Goal: Information Seeking & Learning: Learn about a topic

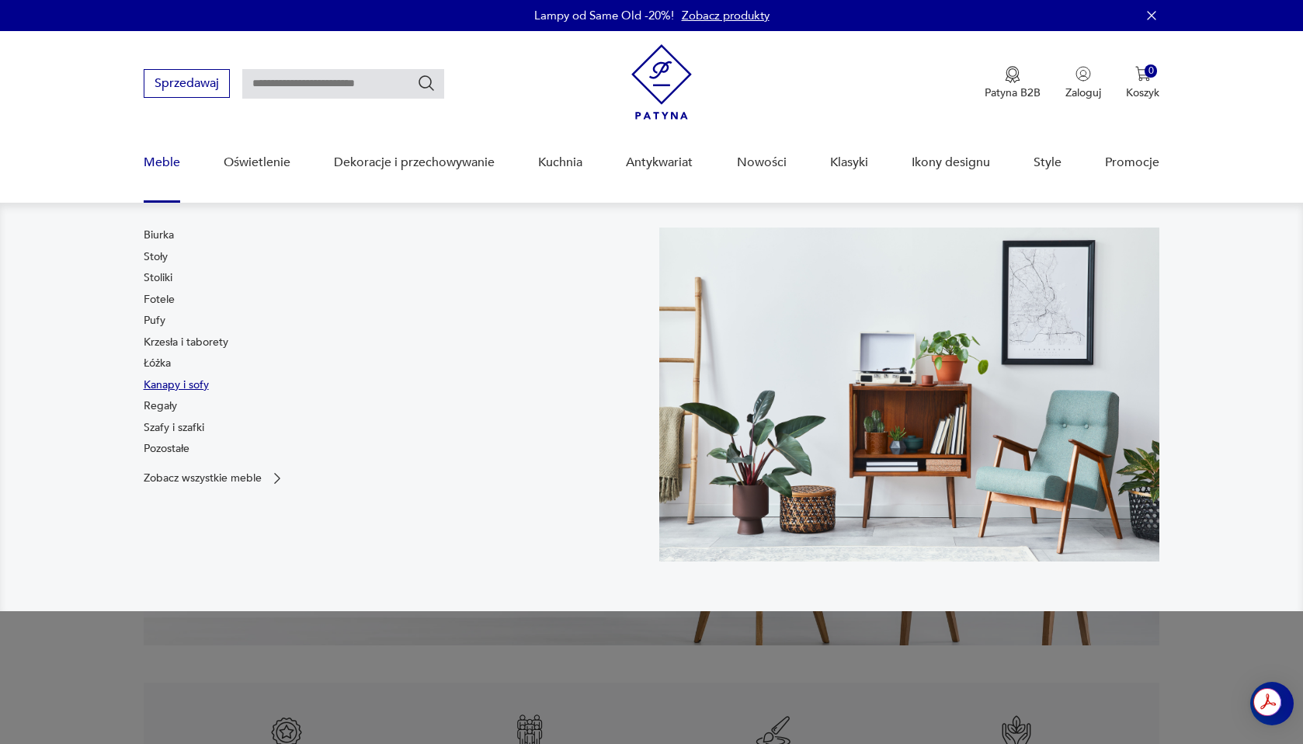
click at [165, 387] on link "Kanapy i sofy" at bounding box center [176, 386] width 65 height 16
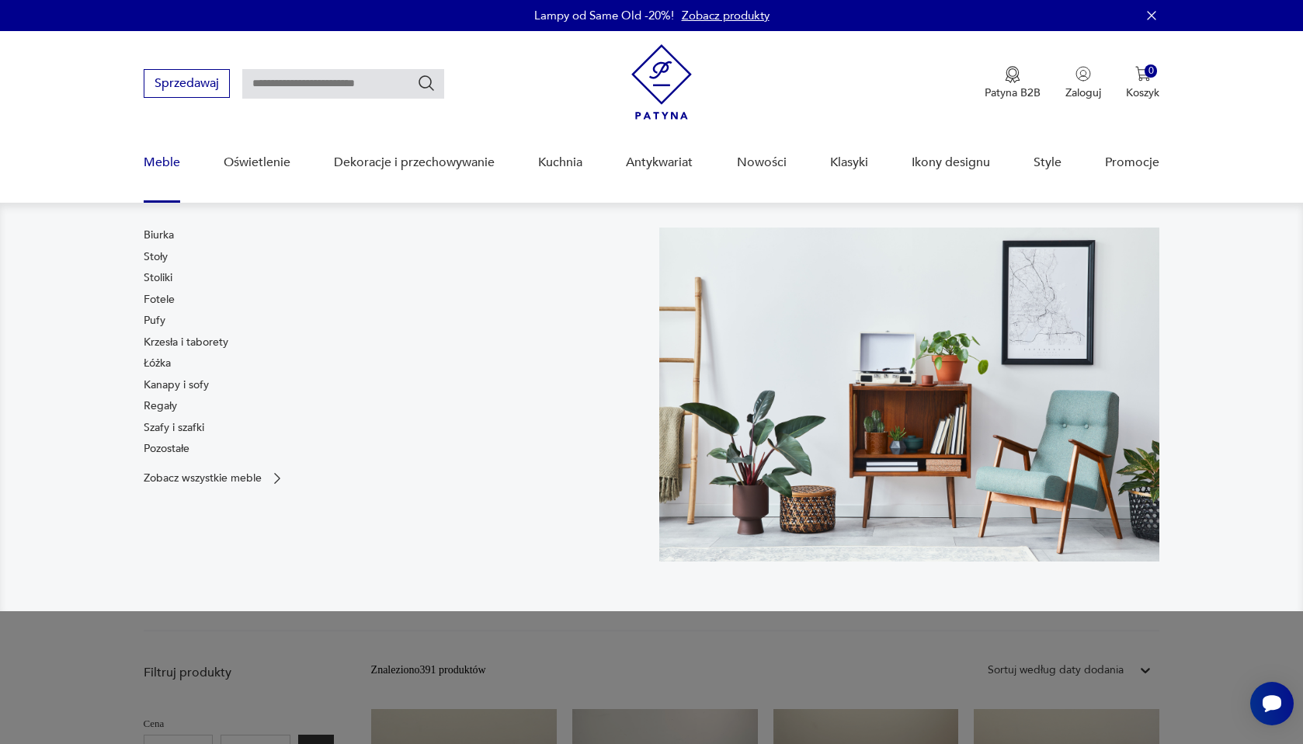
click at [155, 164] on link "Meble" at bounding box center [162, 163] width 37 height 60
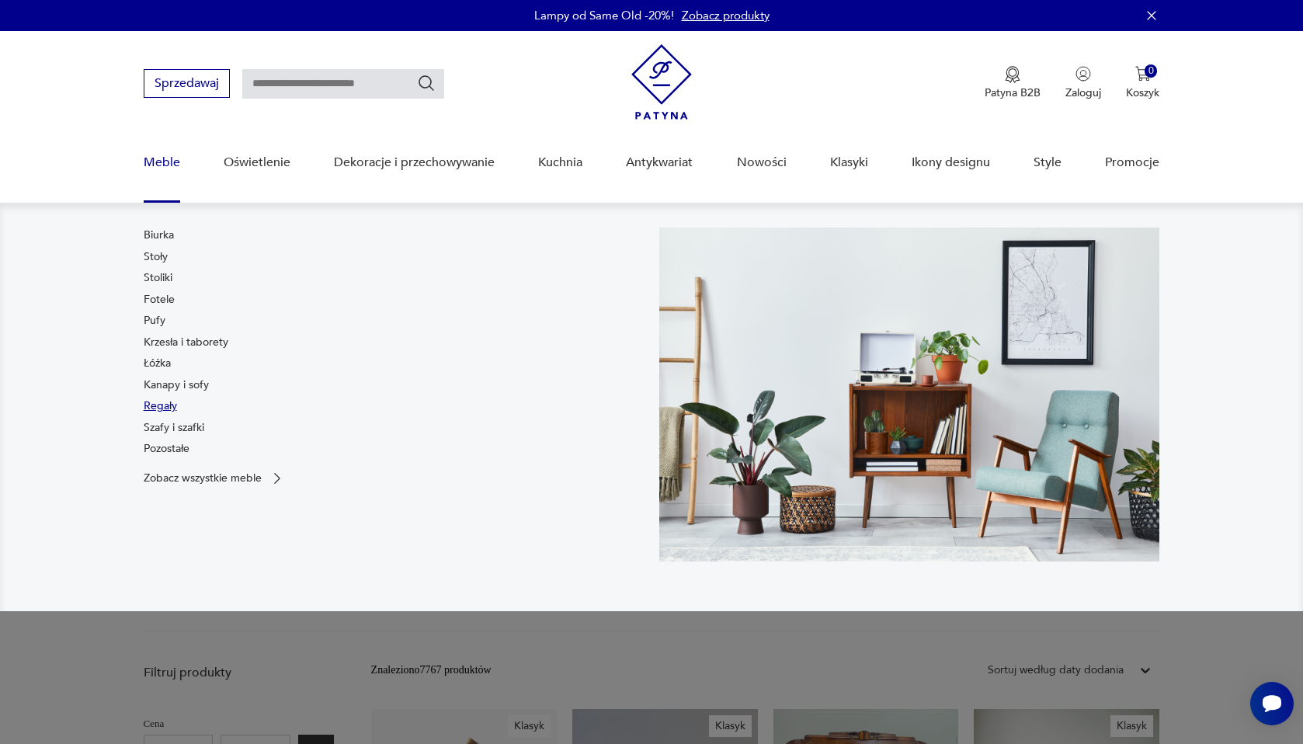
click at [159, 408] on link "Regały" at bounding box center [160, 406] width 33 height 16
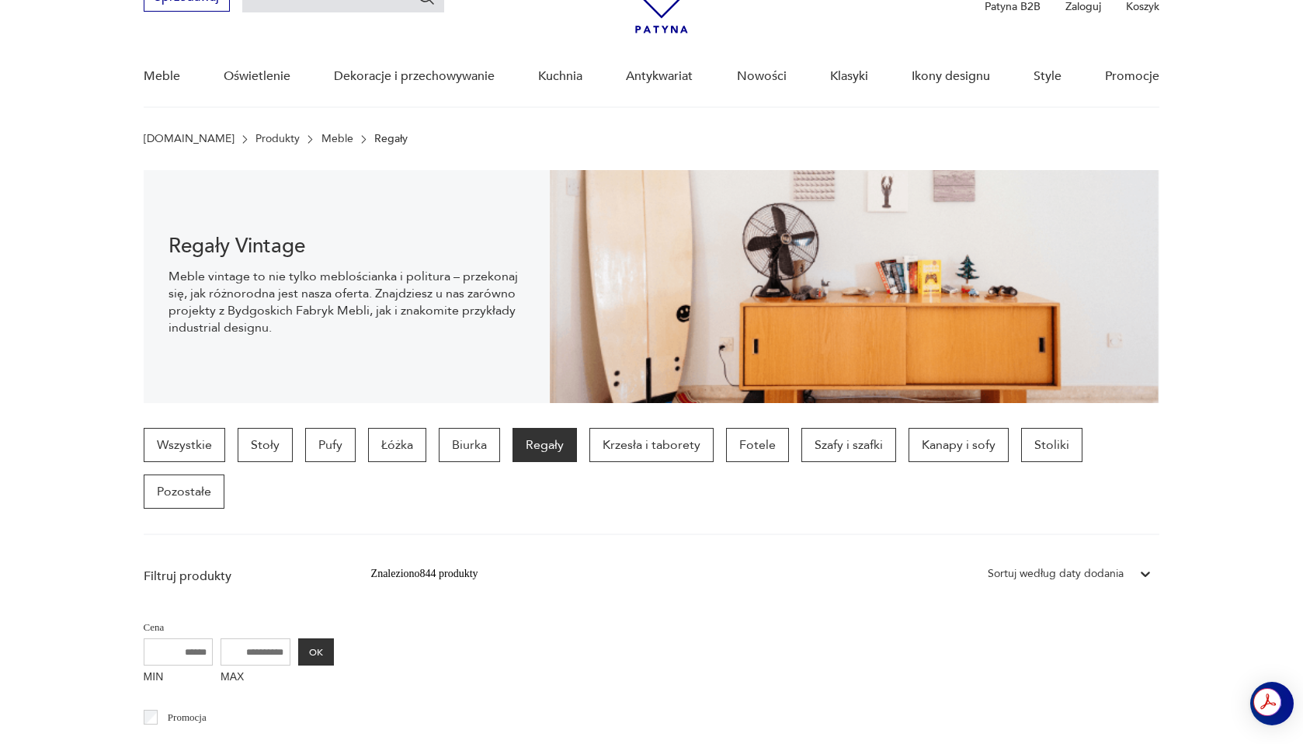
scroll to position [95, 0]
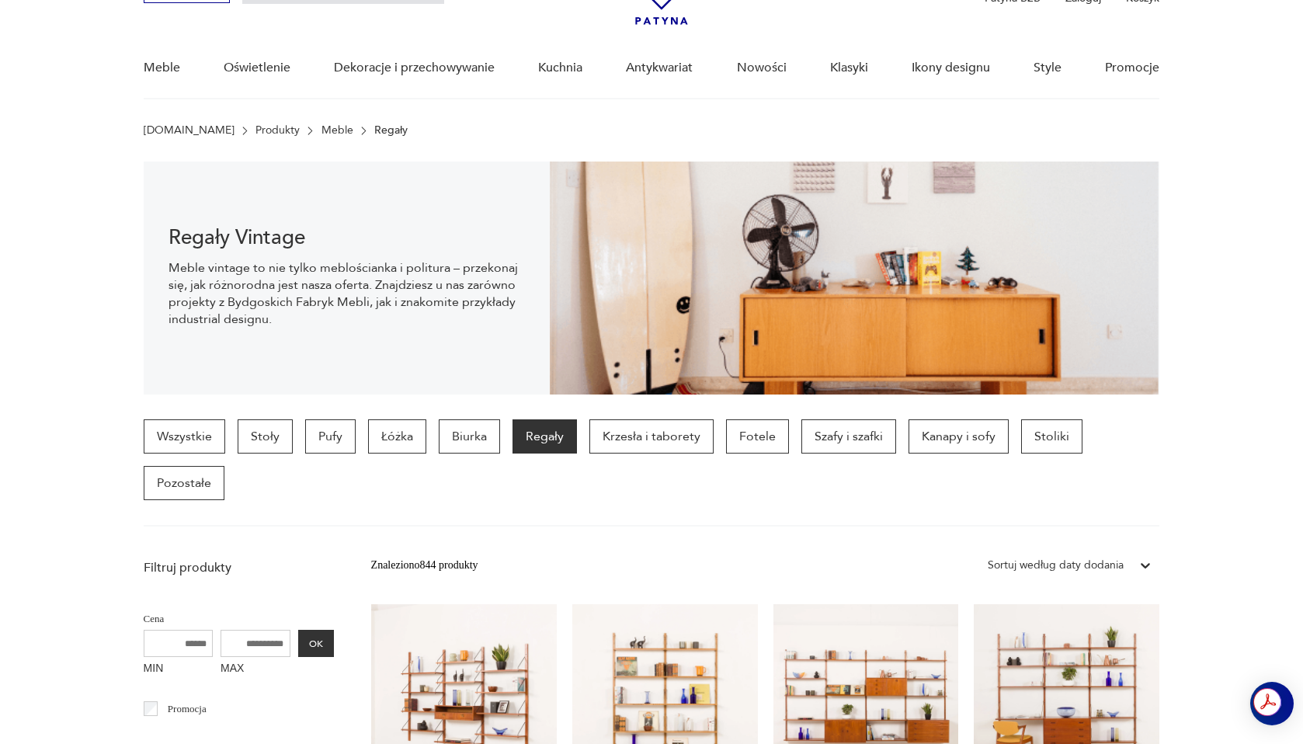
click at [1035, 566] on div "Sortuj według daty dodania" at bounding box center [1056, 565] width 136 height 17
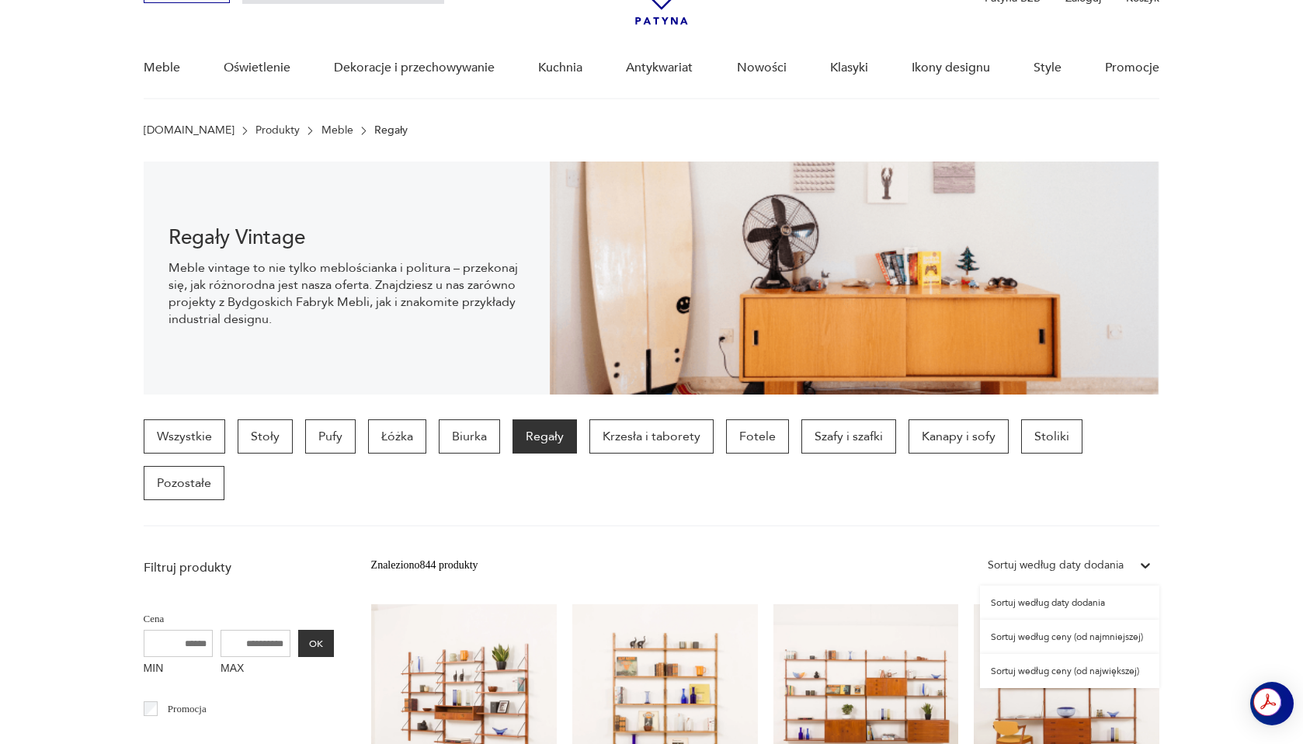
click at [1048, 669] on div "Sortuj według ceny (od największej)" at bounding box center [1069, 671] width 179 height 34
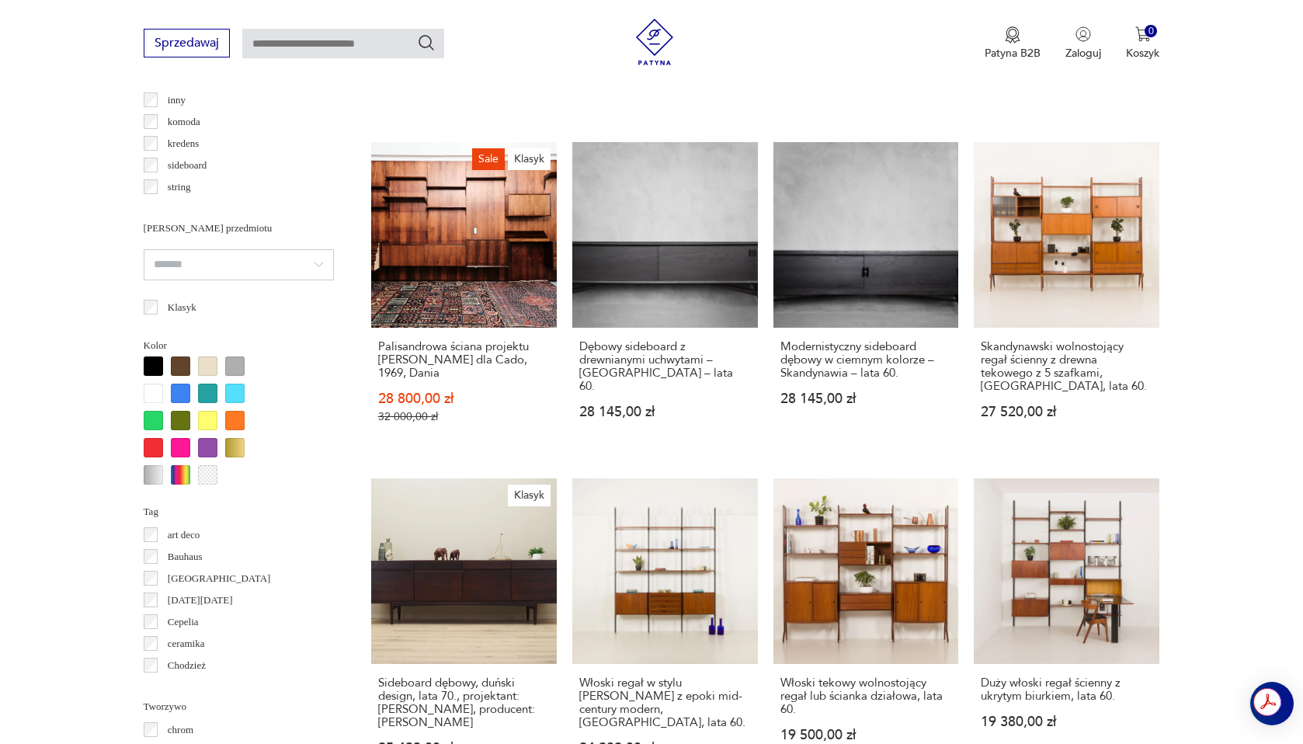
scroll to position [1691, 0]
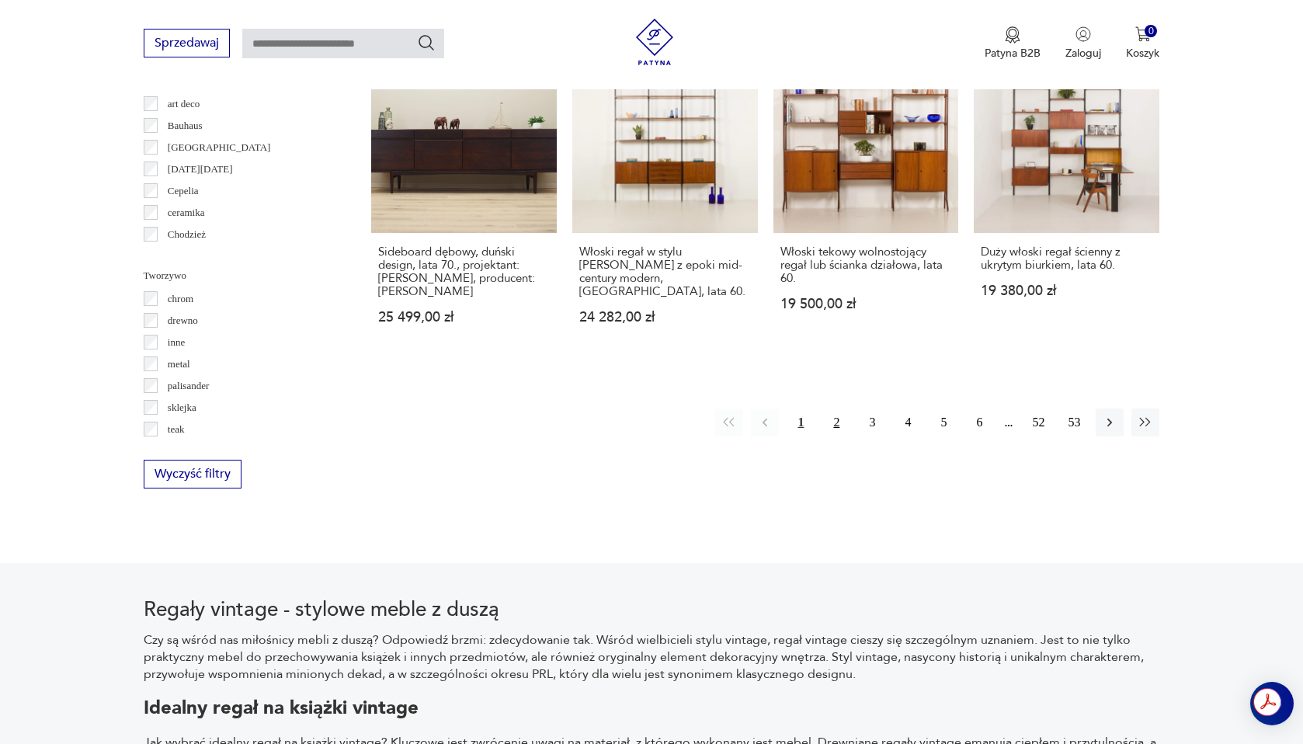
click at [839, 421] on button "2" at bounding box center [837, 423] width 28 height 28
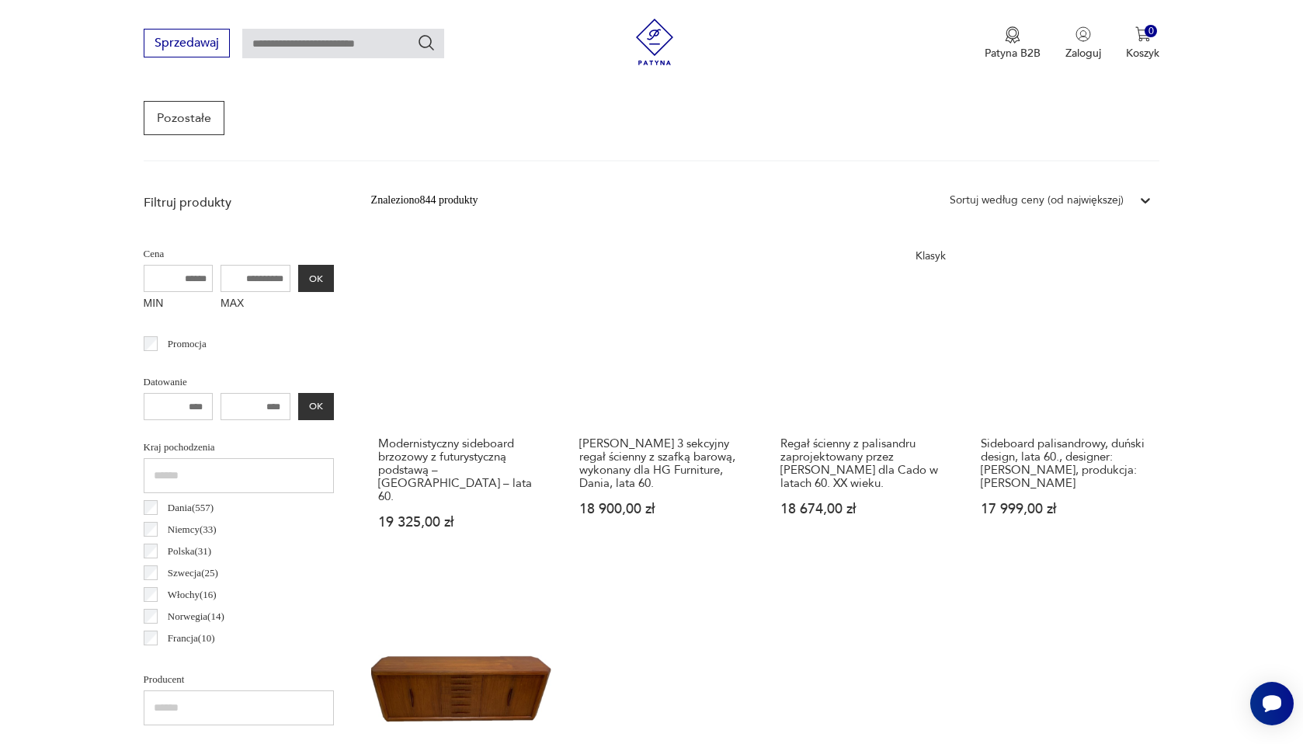
scroll to position [528, 0]
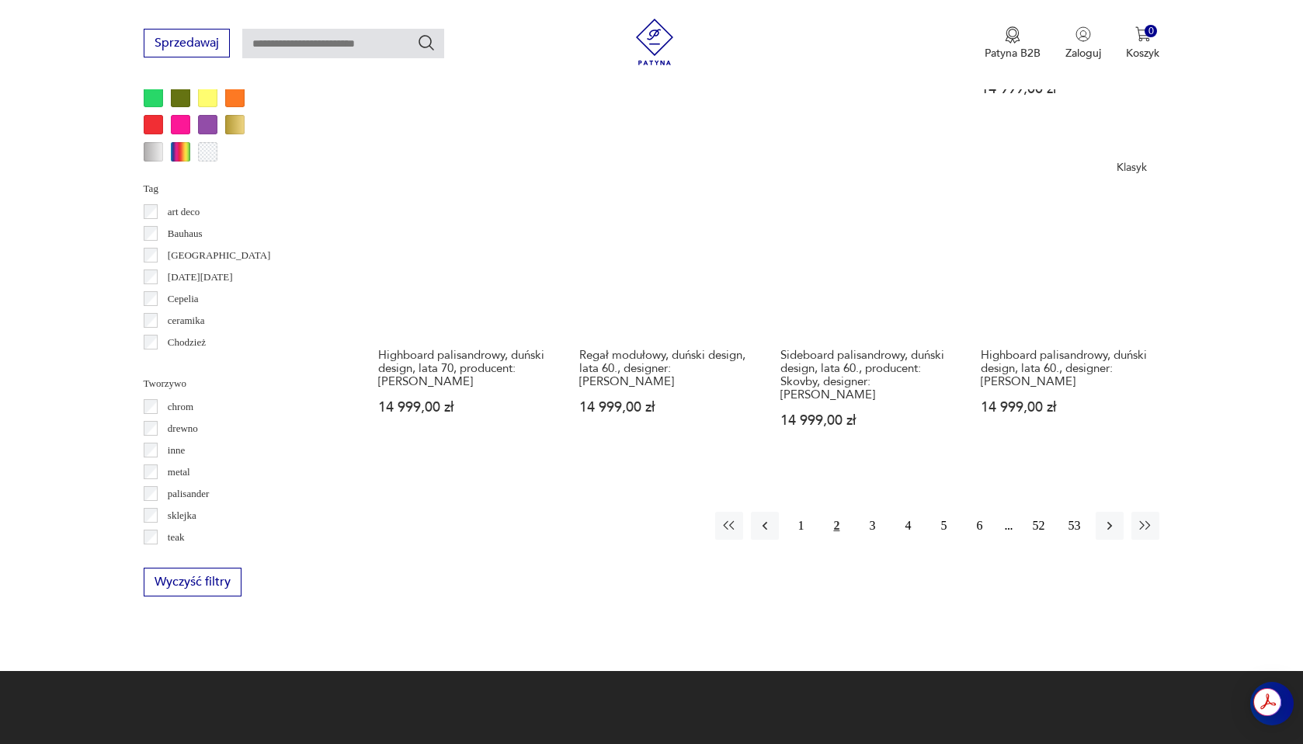
scroll to position [1559, 0]
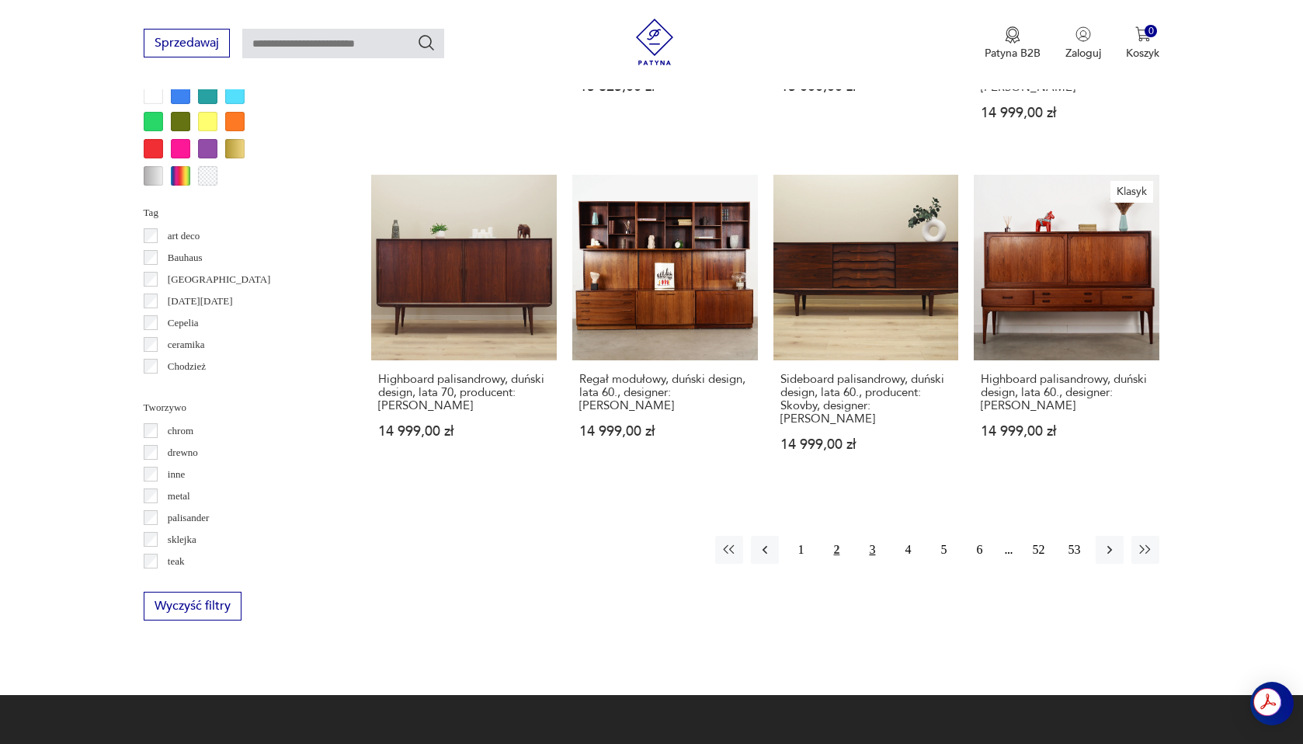
click at [872, 536] on button "3" at bounding box center [872, 550] width 28 height 28
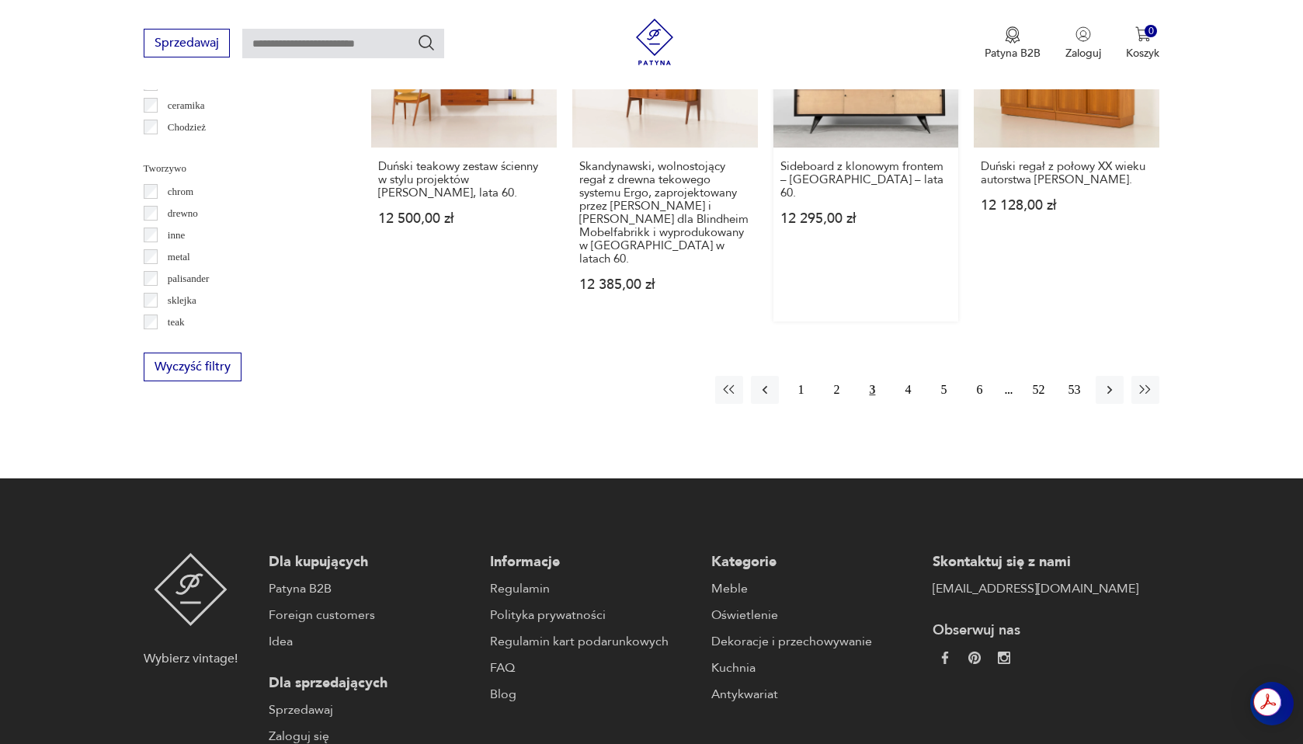
scroll to position [1802, 0]
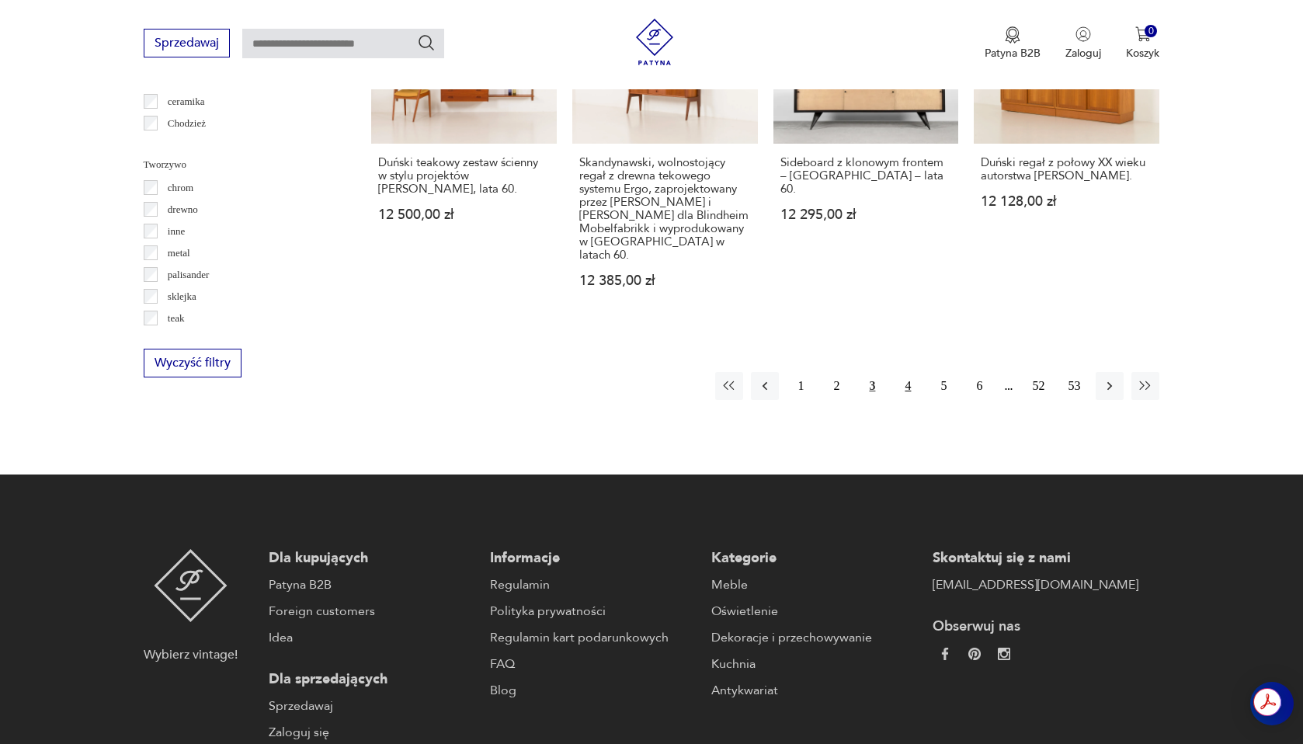
click at [908, 372] on button "4" at bounding box center [908, 386] width 28 height 28
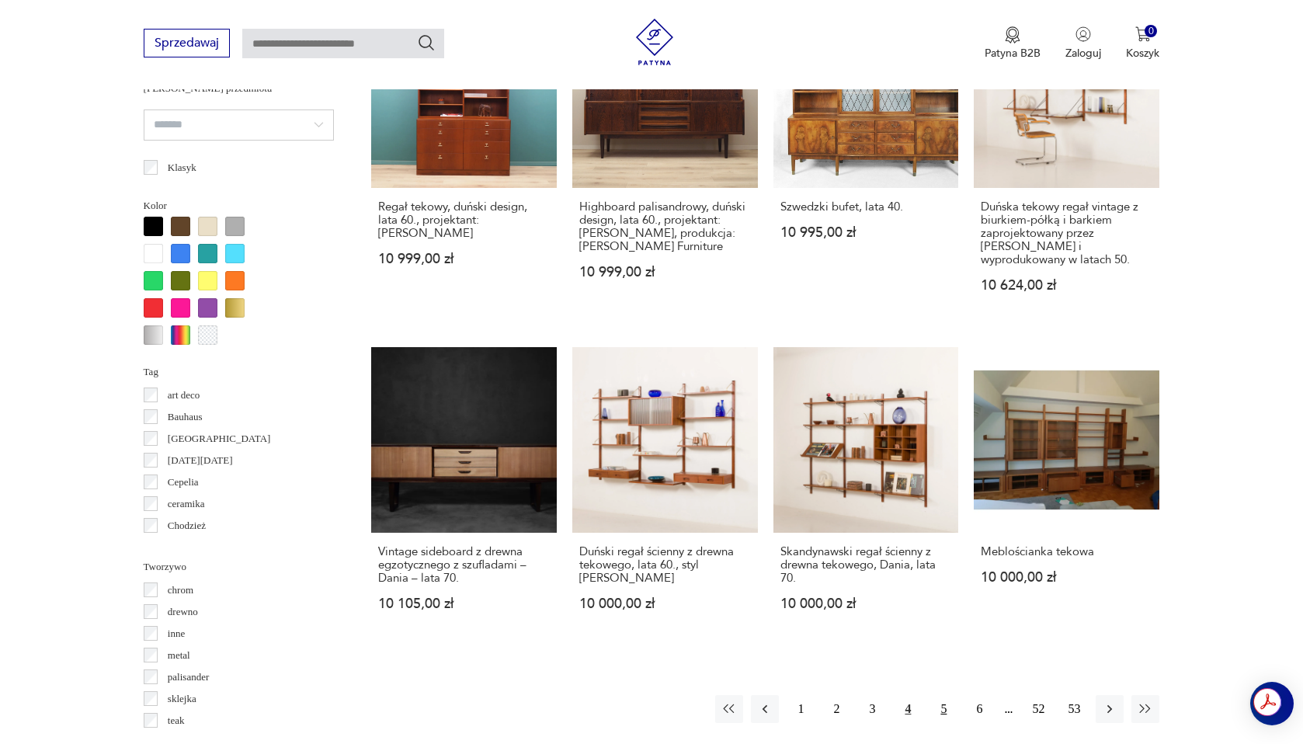
click at [947, 698] on button "5" at bounding box center [944, 709] width 28 height 28
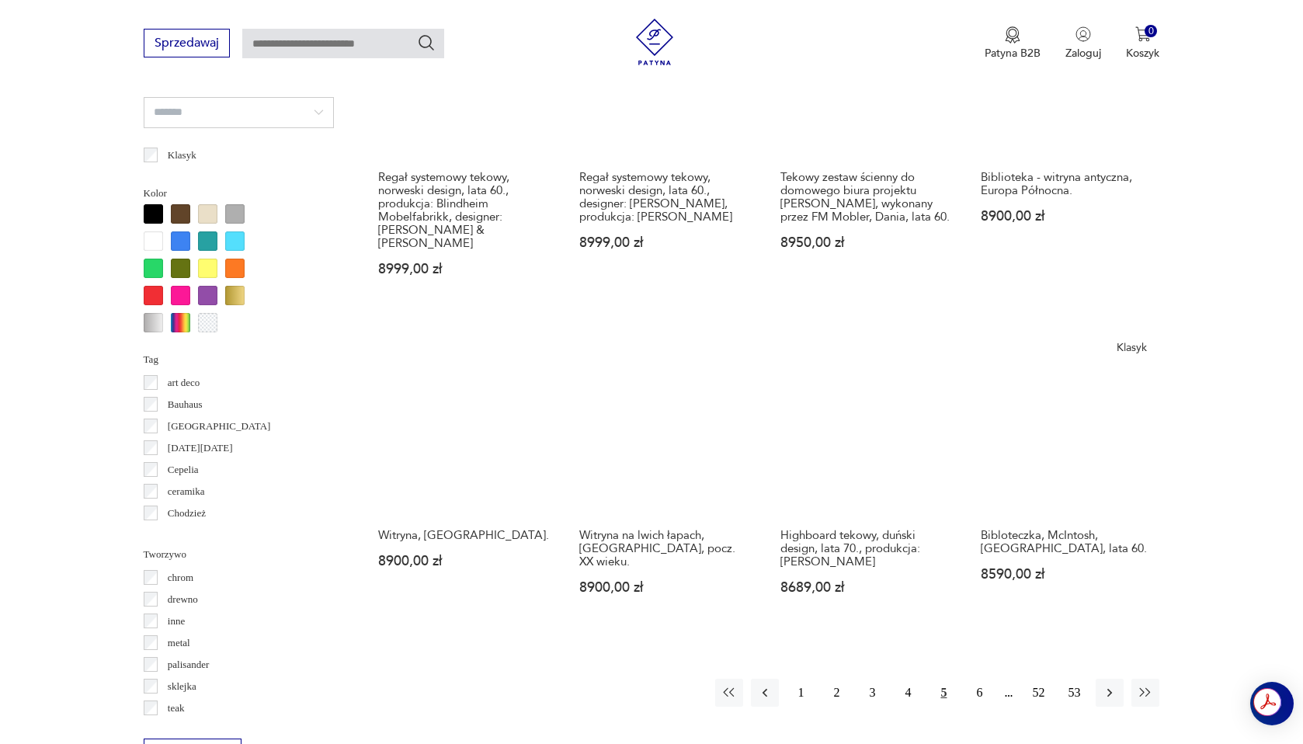
scroll to position [1493, 0]
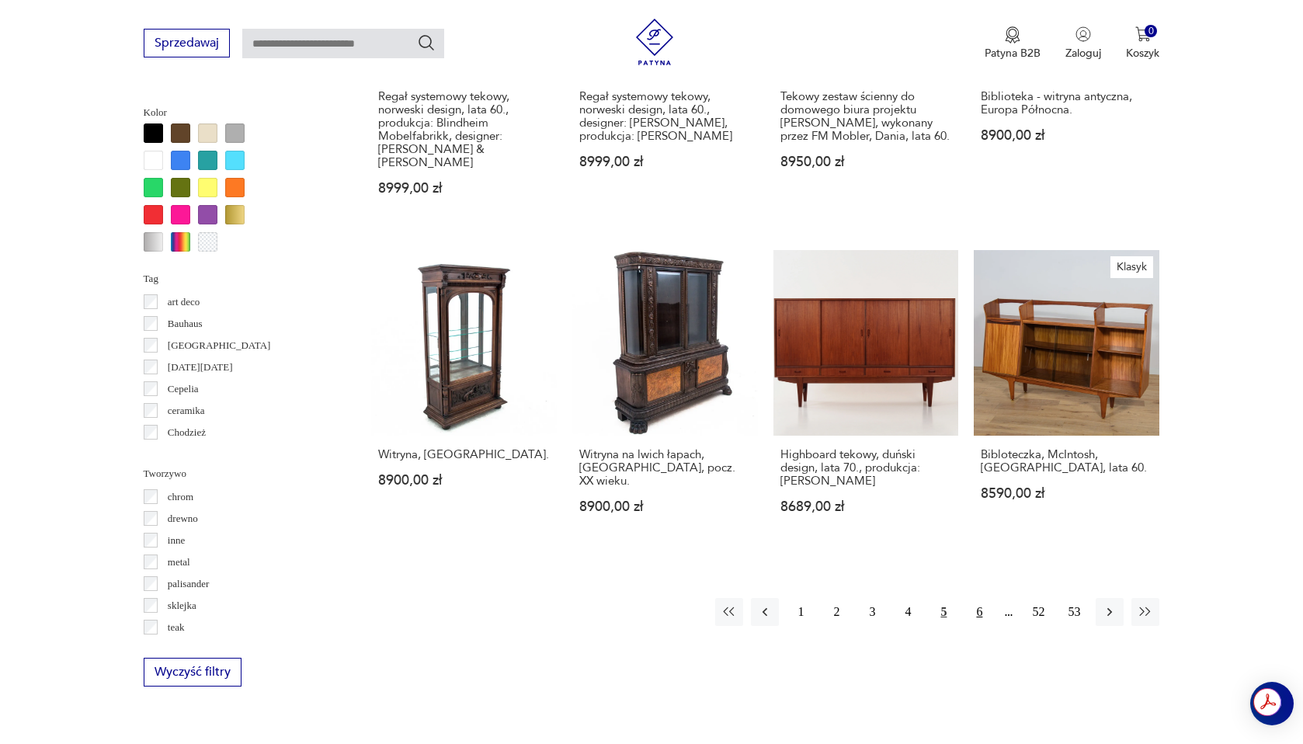
click at [980, 601] on button "6" at bounding box center [980, 612] width 28 height 28
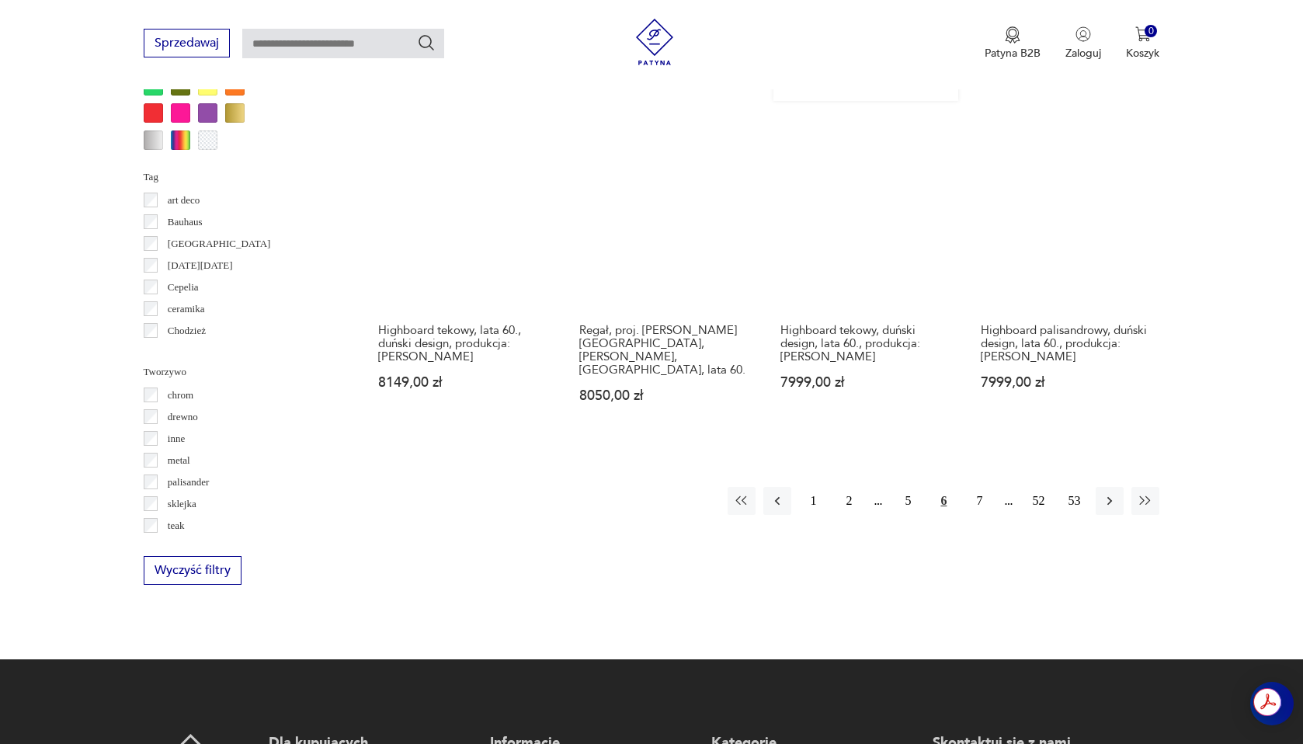
scroll to position [1592, 0]
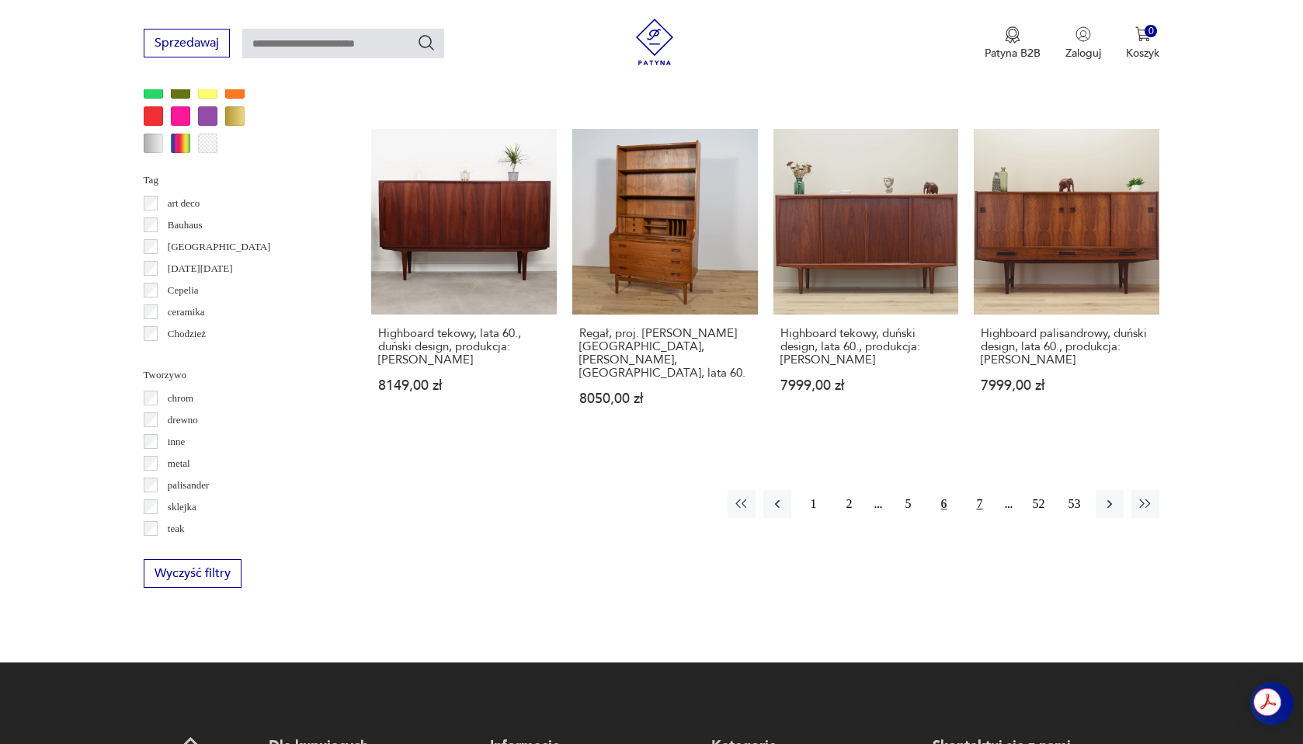
click at [980, 490] on button "7" at bounding box center [980, 504] width 28 height 28
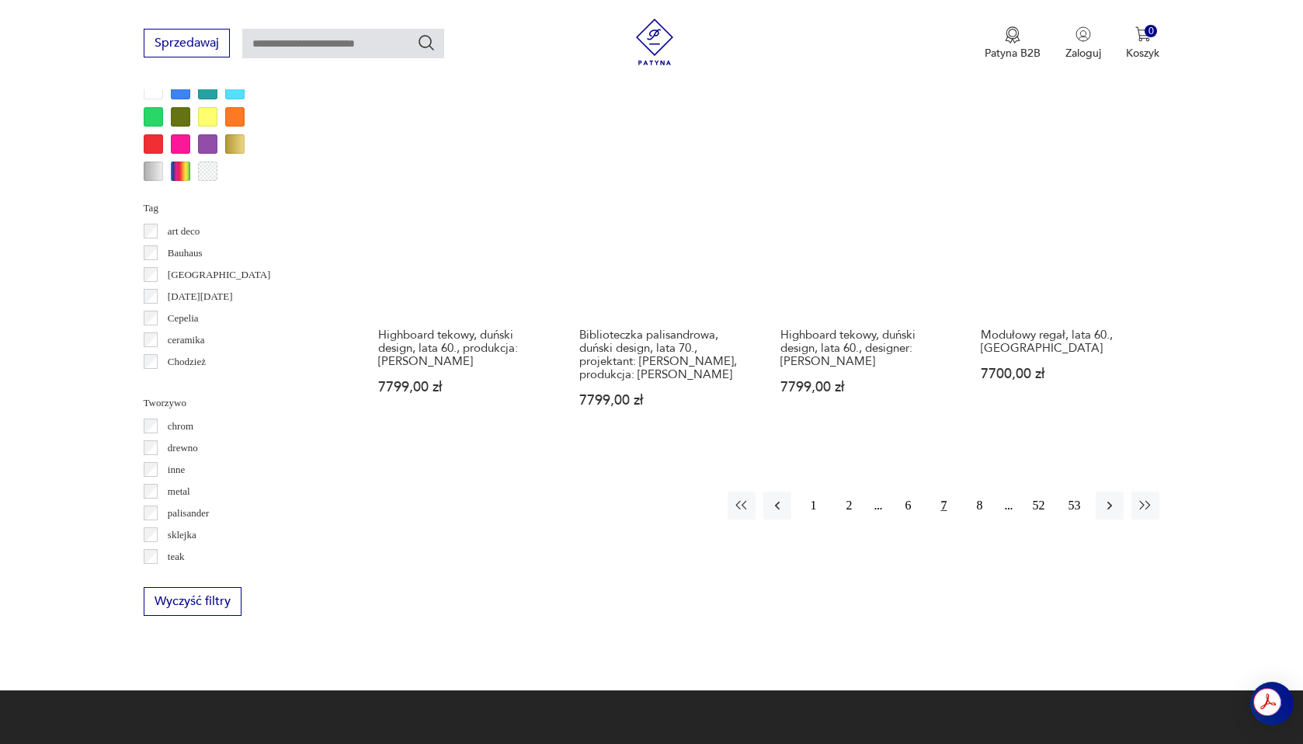
scroll to position [1488, 0]
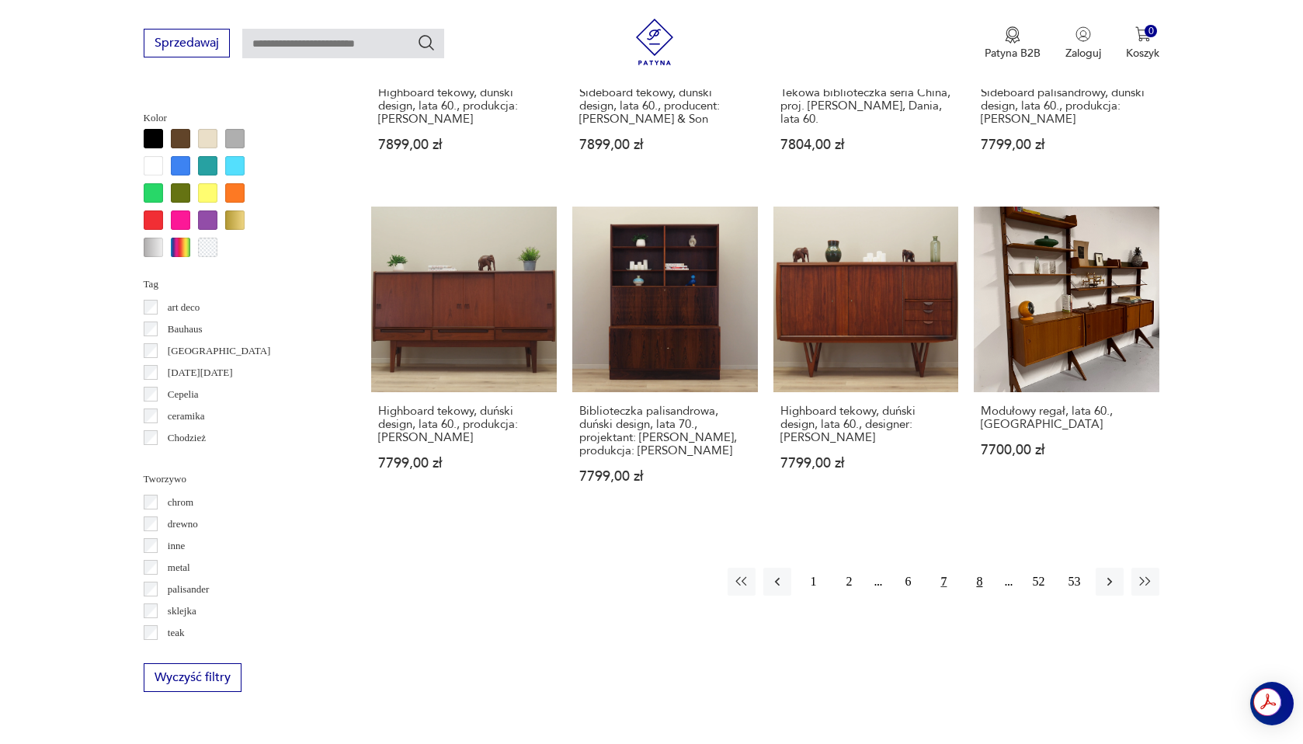
click at [980, 568] on button "8" at bounding box center [980, 582] width 28 height 28
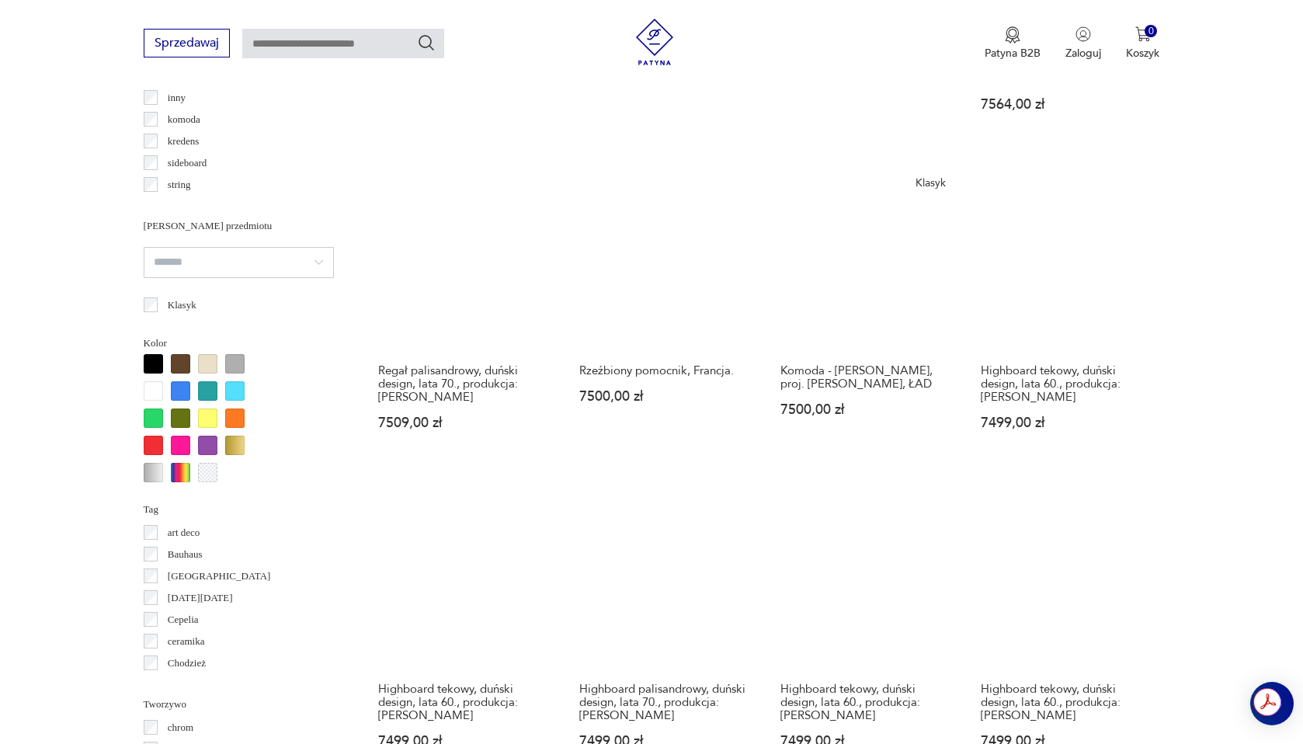
scroll to position [1427, 0]
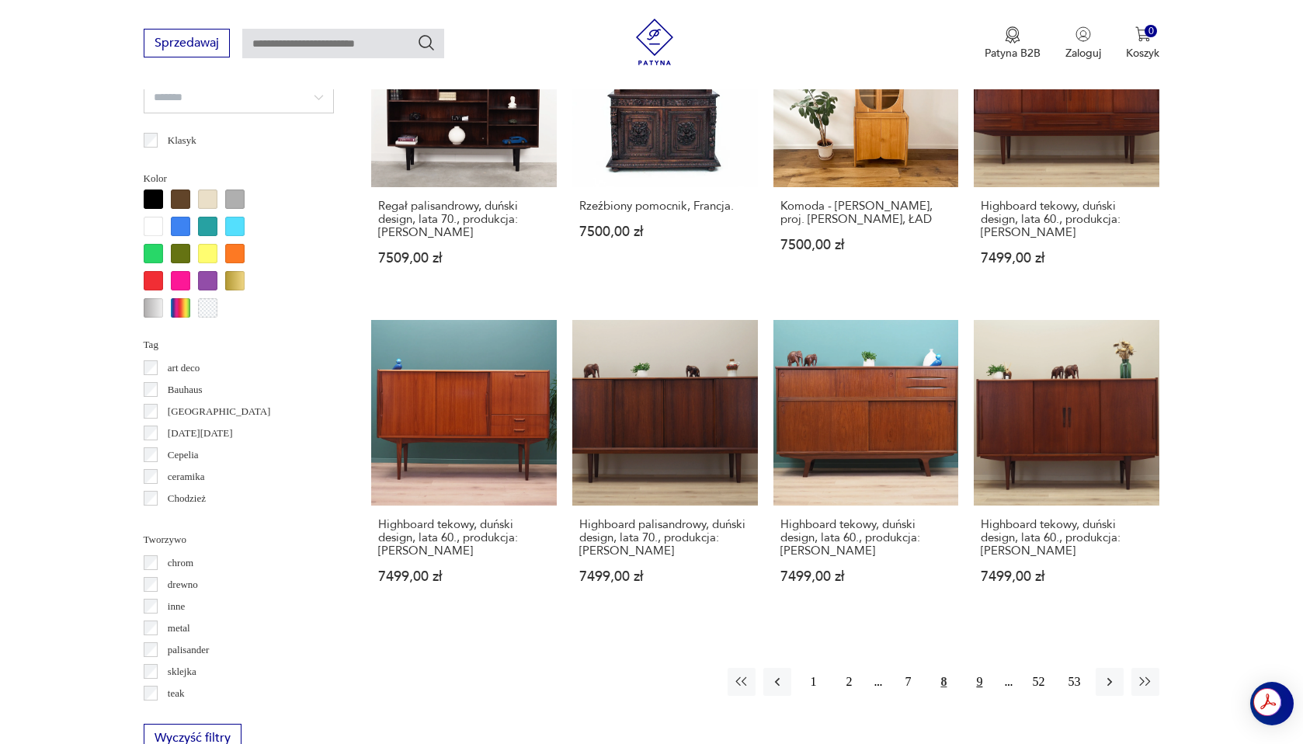
click at [982, 668] on button "9" at bounding box center [980, 682] width 28 height 28
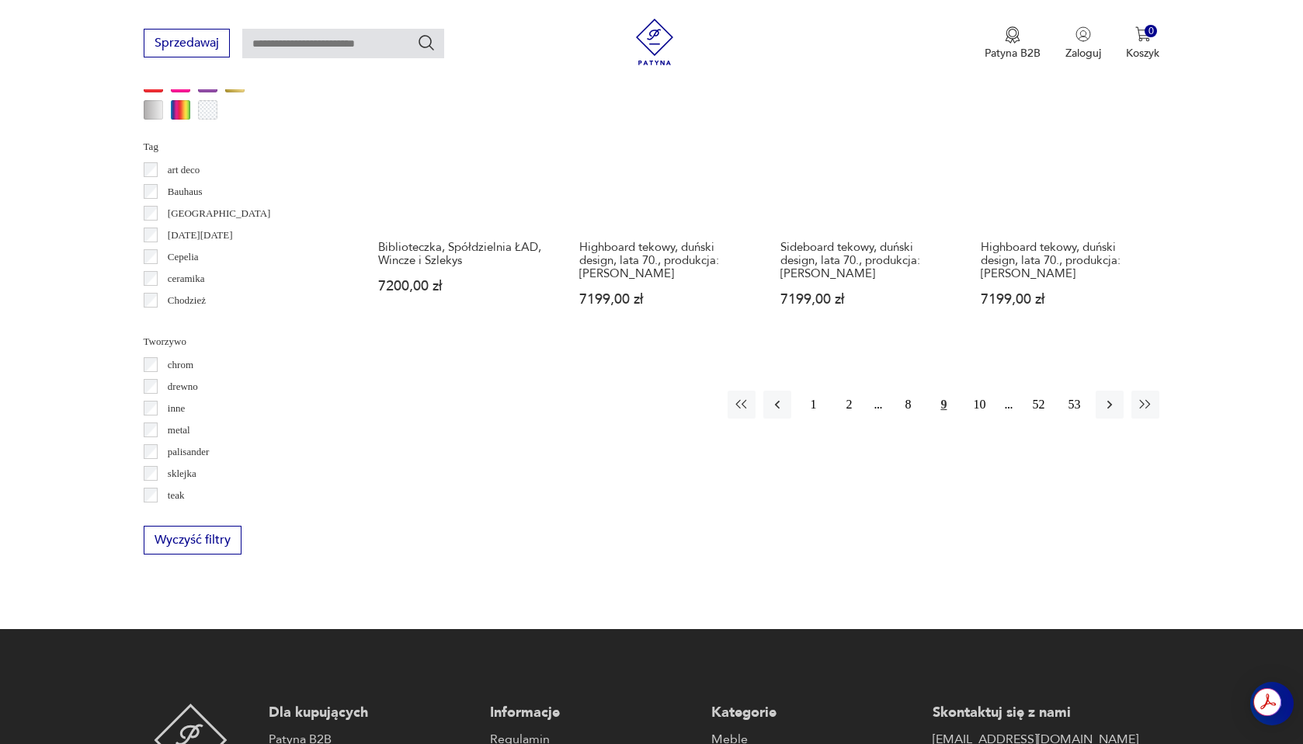
scroll to position [1650, 0]
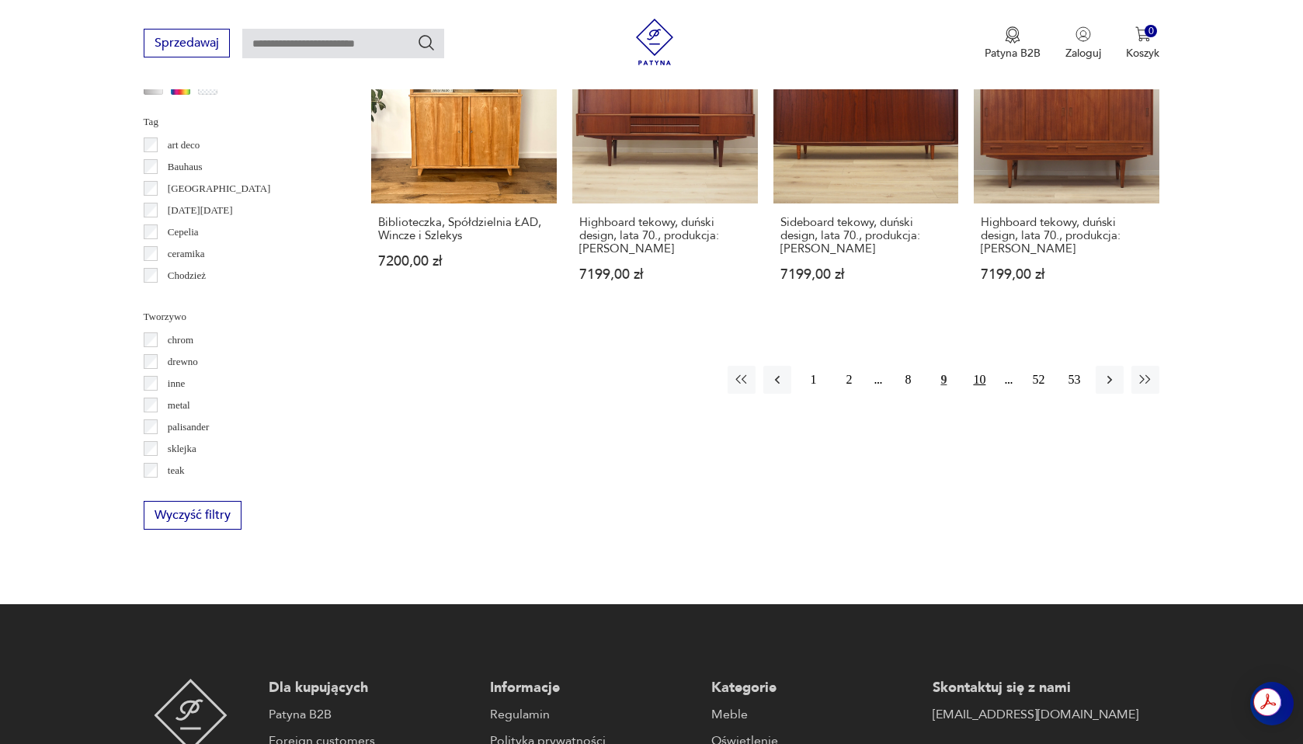
click at [976, 378] on button "10" at bounding box center [980, 380] width 28 height 28
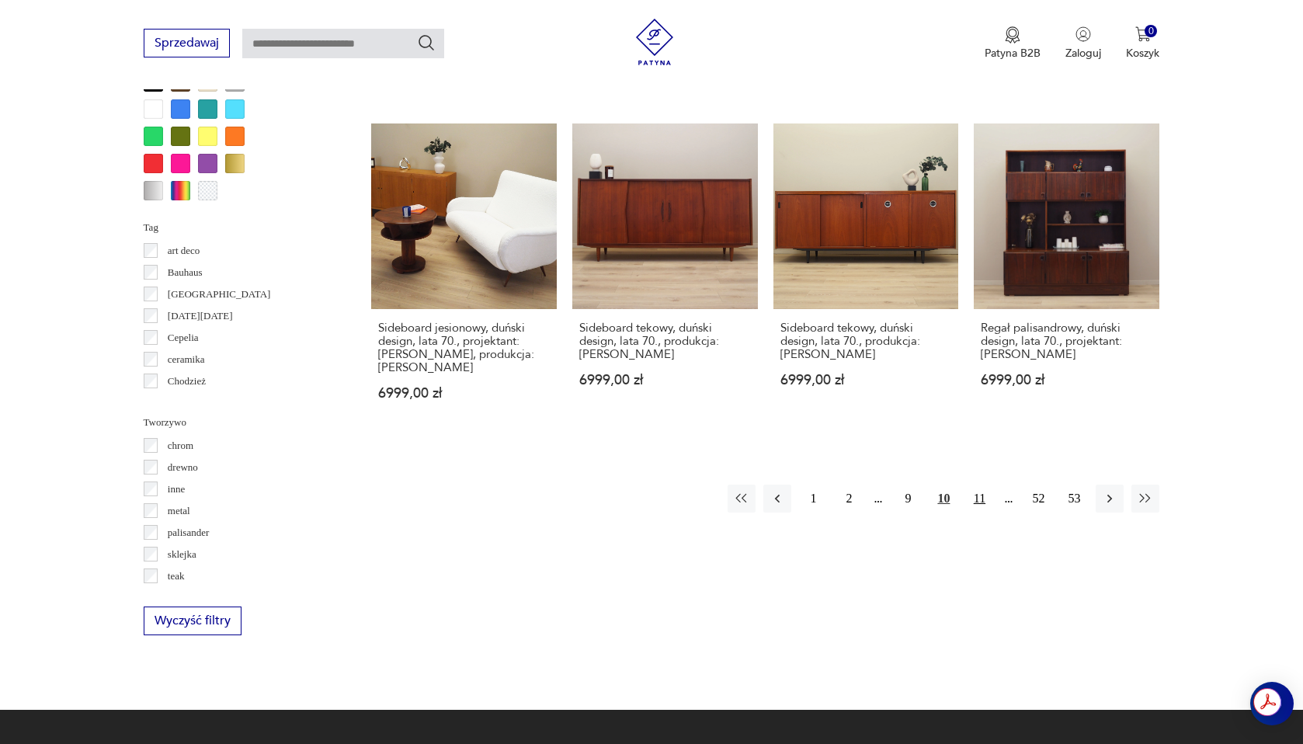
click at [984, 496] on button "11" at bounding box center [980, 499] width 28 height 28
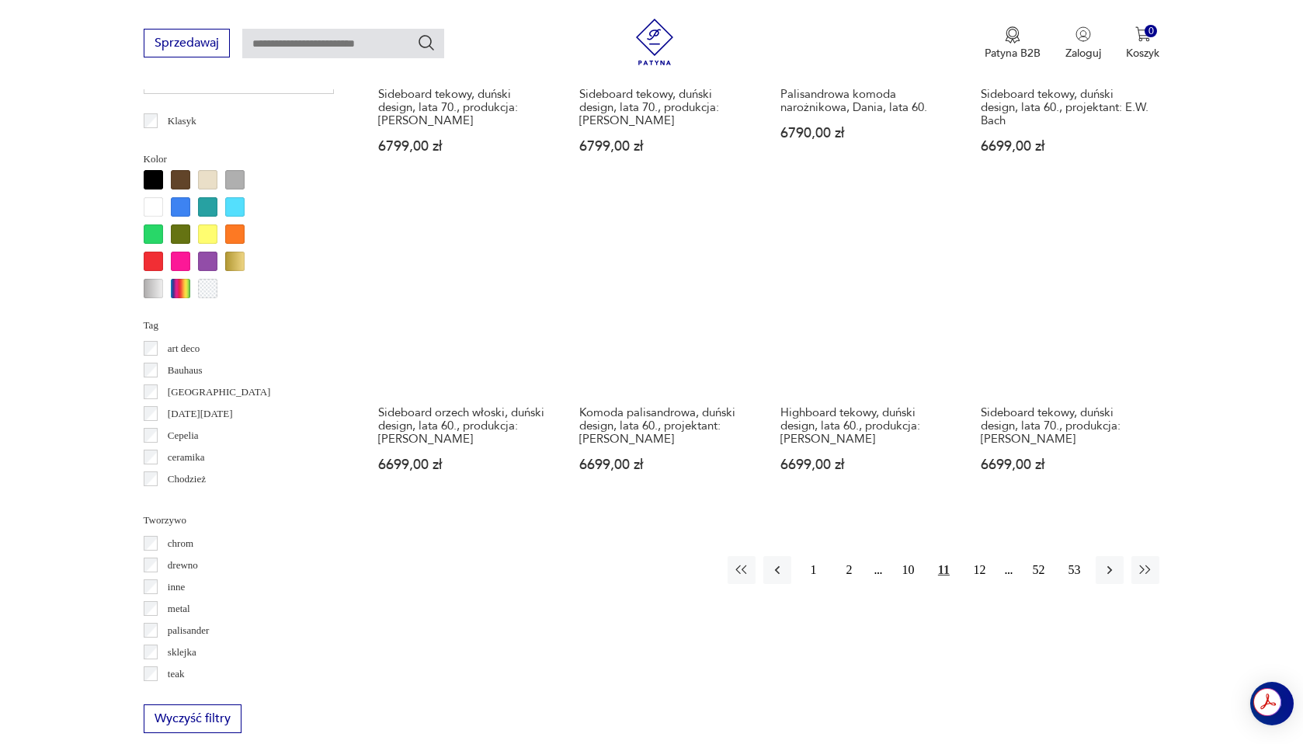
scroll to position [1447, 0]
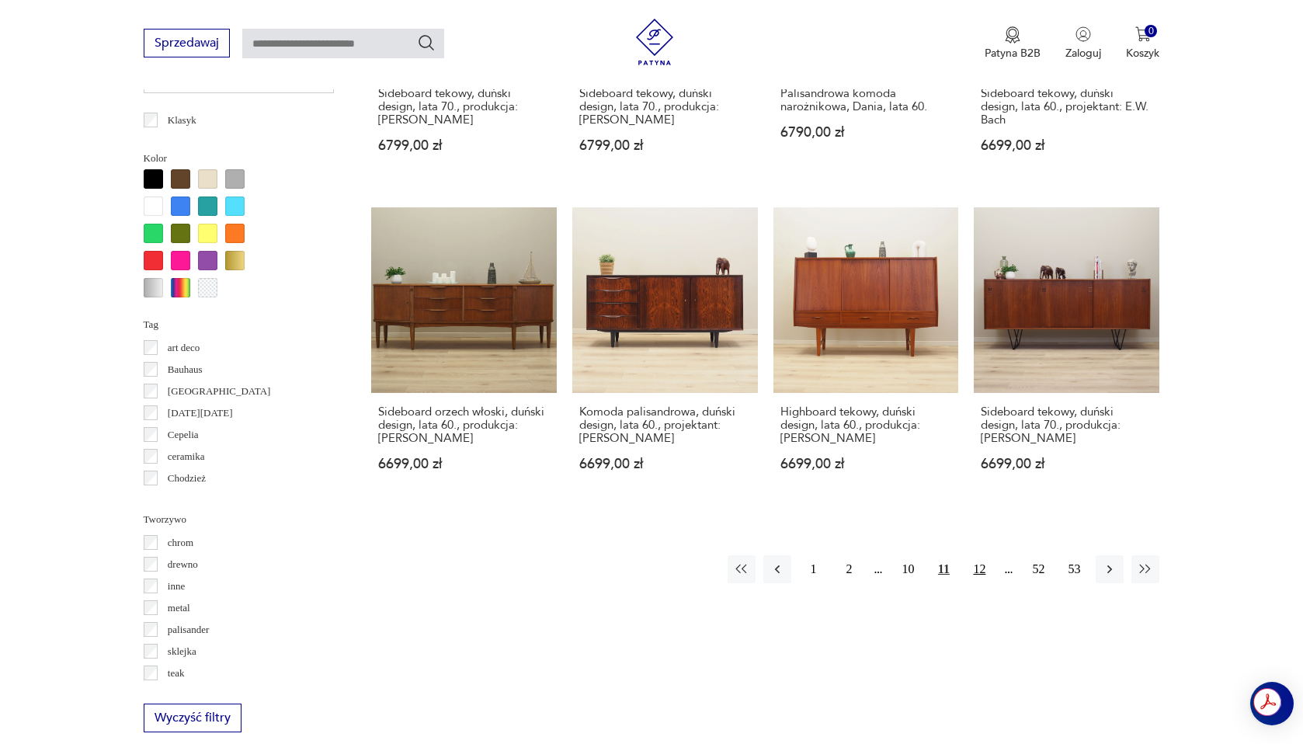
click at [980, 567] on button "12" at bounding box center [980, 569] width 28 height 28
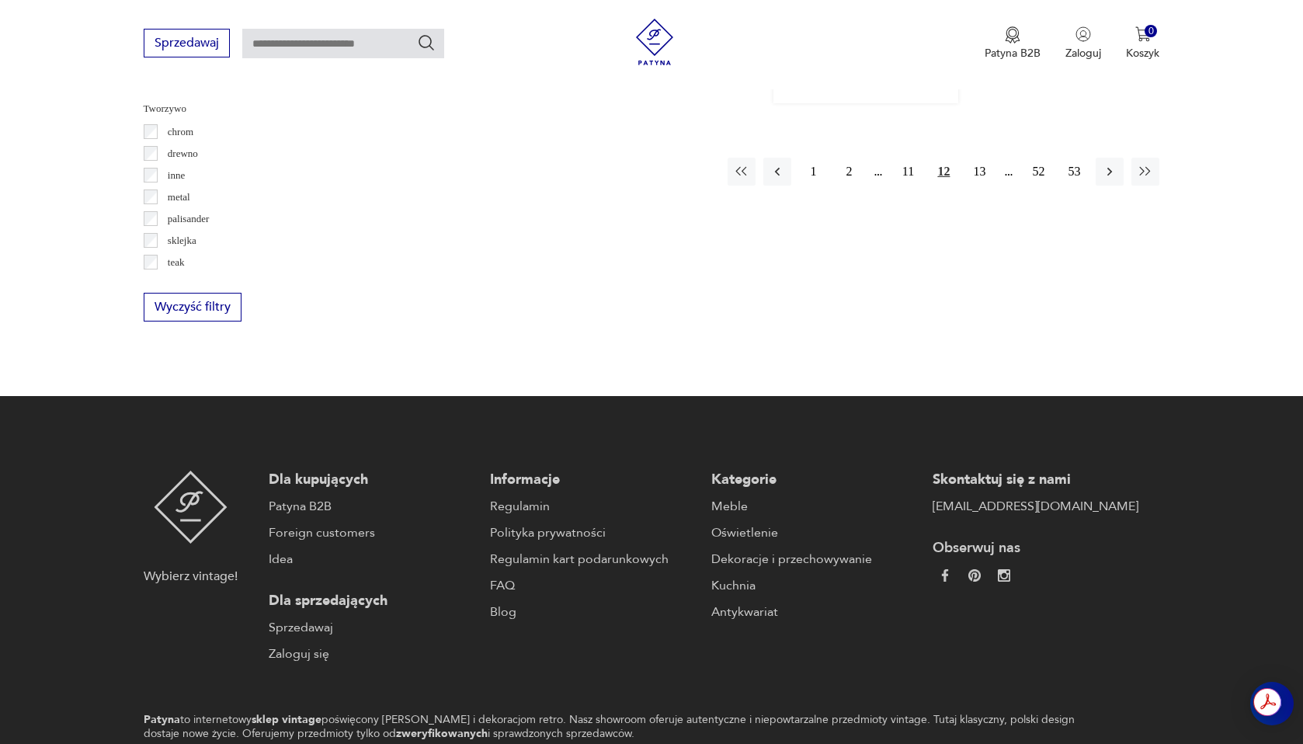
scroll to position [1636, 0]
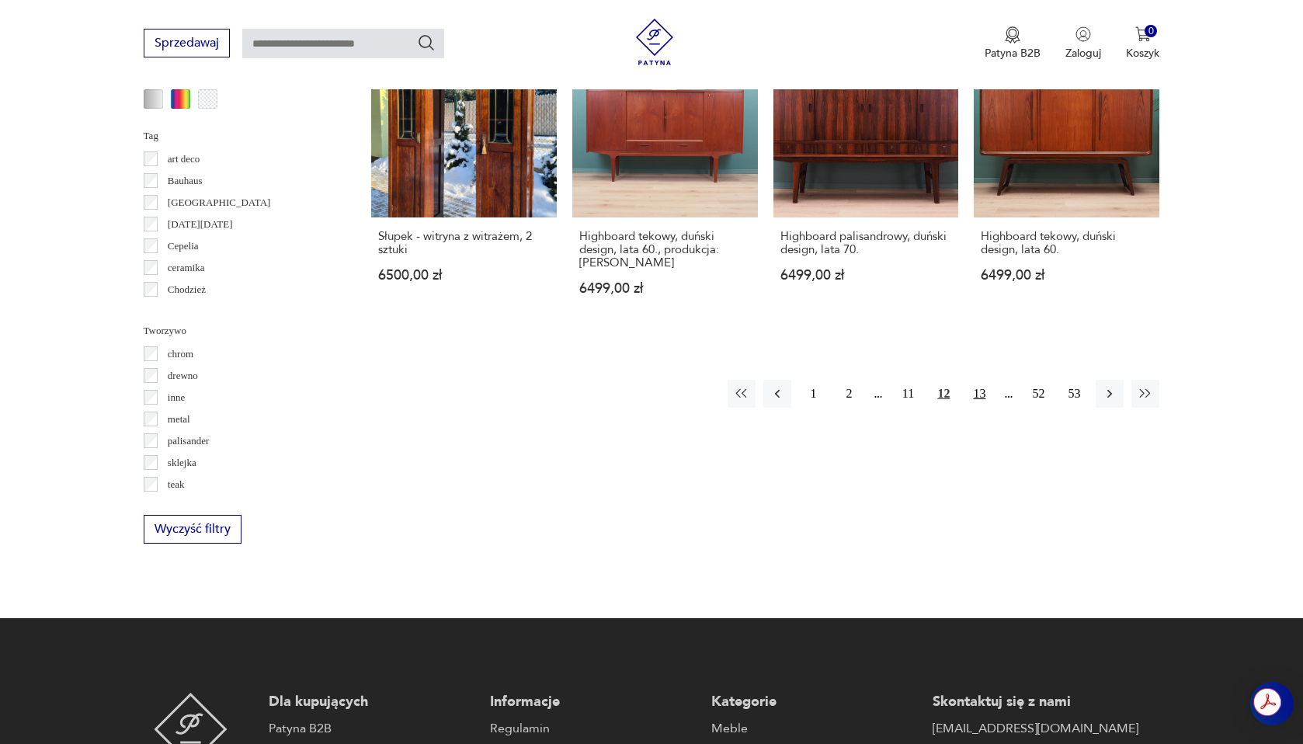
click at [976, 380] on button "13" at bounding box center [980, 394] width 28 height 28
